Goal: Information Seeking & Learning: Learn about a topic

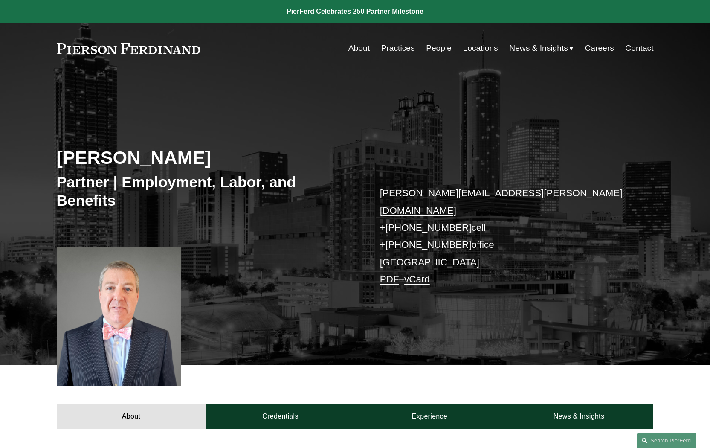
scroll to position [168, 0]
